Goal: Transaction & Acquisition: Book appointment/travel/reservation

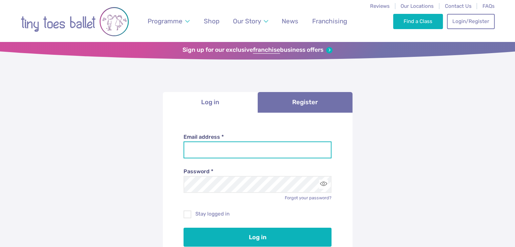
click at [233, 154] on input "Email address *" at bounding box center [257, 149] width 148 height 17
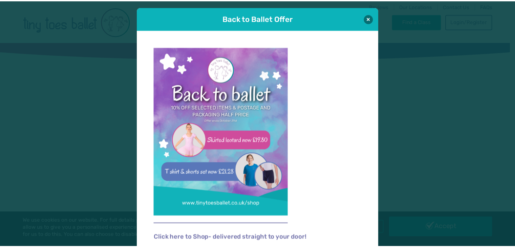
scroll to position [7, 0]
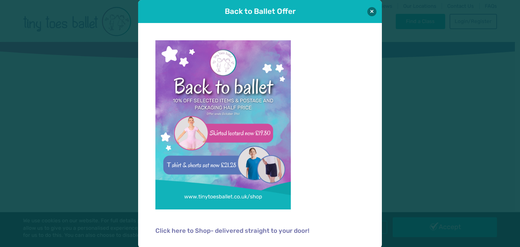
type input "**********"
drag, startPoint x: 371, startPoint y: 12, endPoint x: 94, endPoint y: 144, distance: 307.3
click at [91, 144] on div "Back to Ballet Offer Click here to Shop- delivered straight to your door!" at bounding box center [260, 123] width 520 height 247
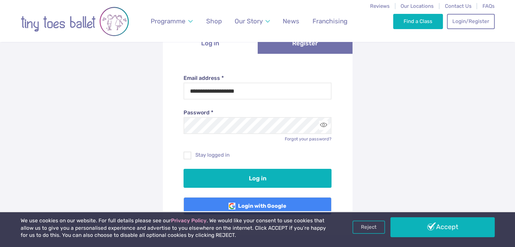
scroll to position [101, 0]
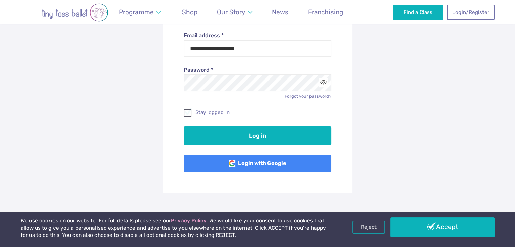
click at [185, 114] on span at bounding box center [187, 114] width 7 height 6
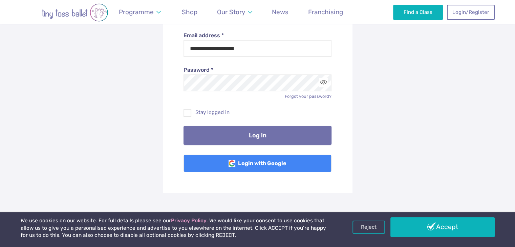
click at [276, 137] on button "Log in" at bounding box center [257, 135] width 148 height 19
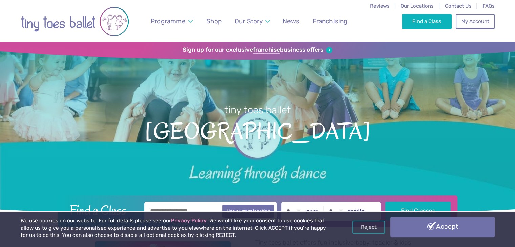
click at [429, 225] on link "Accept" at bounding box center [442, 227] width 104 height 20
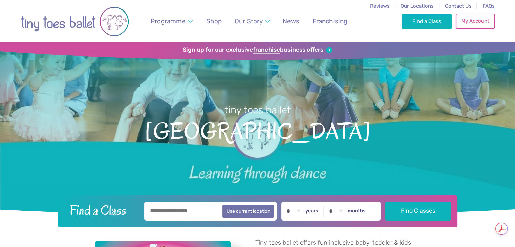
click at [482, 26] on link "My Account" at bounding box center [474, 21] width 39 height 15
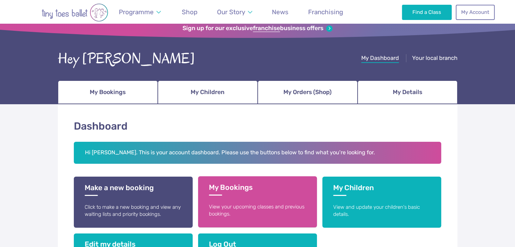
scroll to position [68, 0]
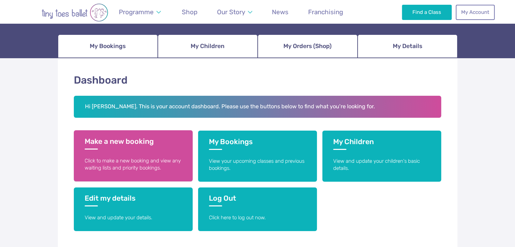
click at [128, 166] on p "Click to make a new booking and view any waiting lists and priority bookings." at bounding box center [133, 164] width 97 height 15
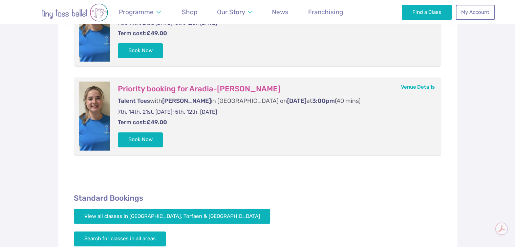
scroll to position [169, 0]
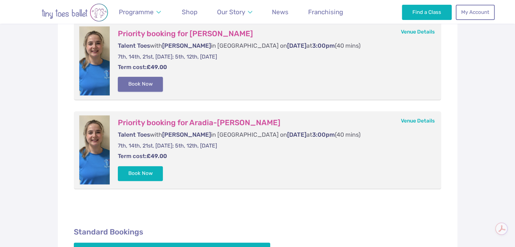
click at [149, 86] on button "Book Now" at bounding box center [140, 84] width 45 height 15
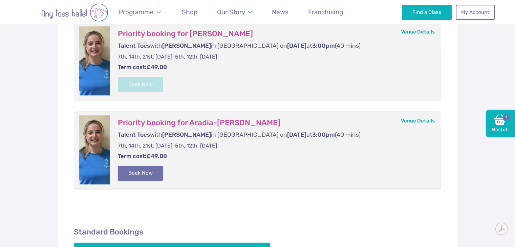
click at [139, 168] on button "Book Now" at bounding box center [140, 173] width 45 height 15
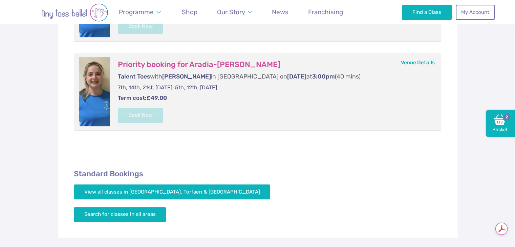
scroll to position [338, 0]
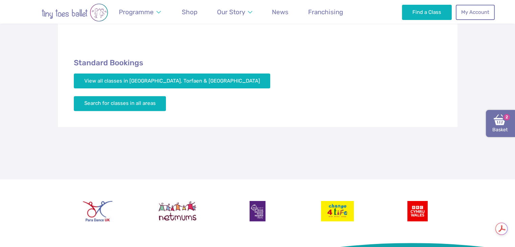
click at [498, 122] on img at bounding box center [499, 120] width 12 height 12
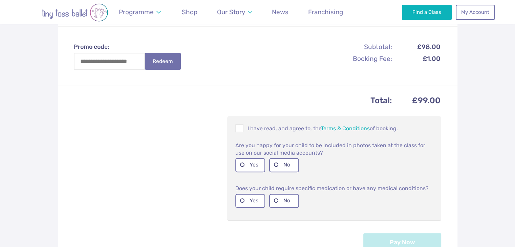
scroll to position [304, 0]
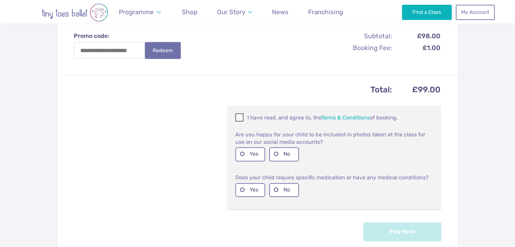
click at [240, 117] on span at bounding box center [239, 118] width 7 height 6
click at [291, 156] on label "No" at bounding box center [284, 154] width 30 height 14
click at [291, 192] on label "No" at bounding box center [284, 190] width 30 height 14
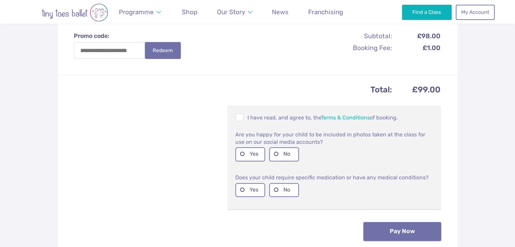
click at [414, 235] on button "Pay Now" at bounding box center [402, 231] width 78 height 19
